Goal: Register for event/course

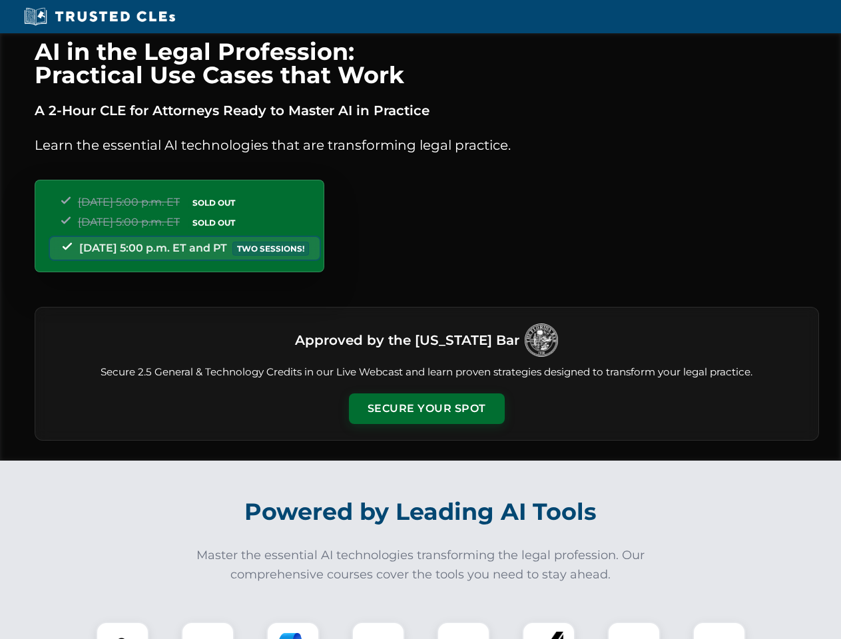
click at [426, 409] on button "Secure Your Spot" at bounding box center [427, 409] width 156 height 31
click at [123, 631] on img at bounding box center [122, 648] width 39 height 39
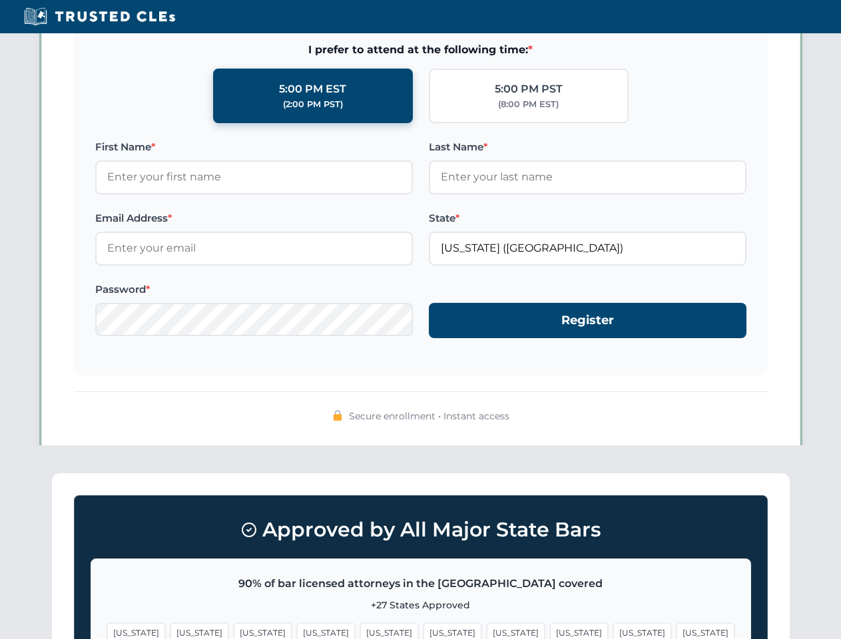
click at [487, 631] on span "[US_STATE]" at bounding box center [516, 632] width 58 height 19
click at [613, 631] on span "[US_STATE]" at bounding box center [642, 632] width 58 height 19
